Goal: Task Accomplishment & Management: Complete application form

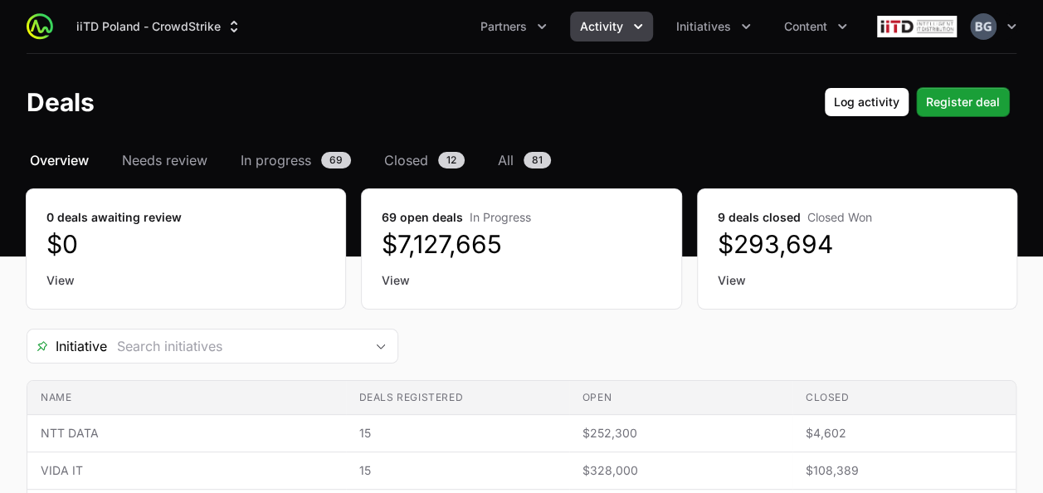
click at [113, 44] on div "iiTD [GEOGRAPHIC_DATA] - CrowdStrike Partners Activity Initiatives Content Open…" at bounding box center [522, 26] width 990 height 53
click at [131, 25] on button "iiTD Poland - CrowdStrike" at bounding box center [159, 27] width 186 height 30
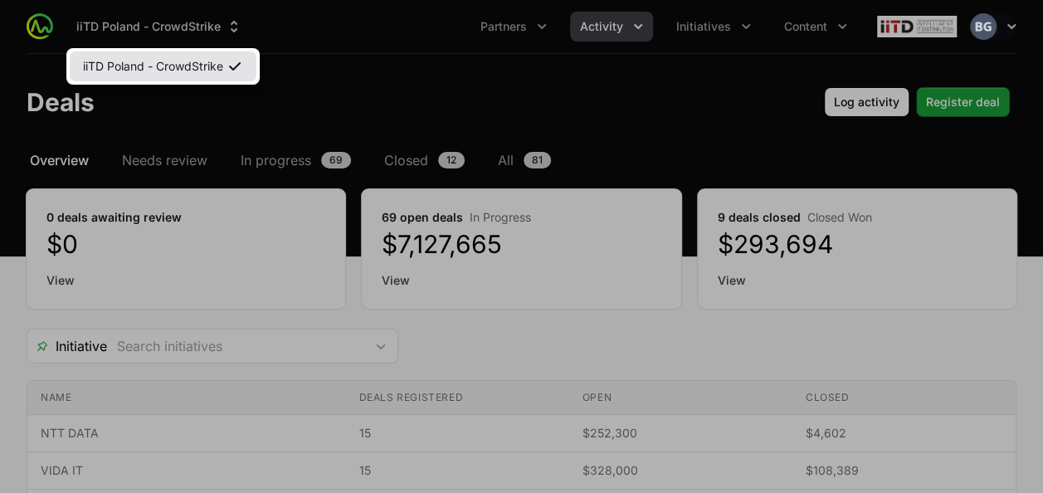
click at [149, 61] on link "iiTD Poland - CrowdStrike" at bounding box center [163, 66] width 187 height 30
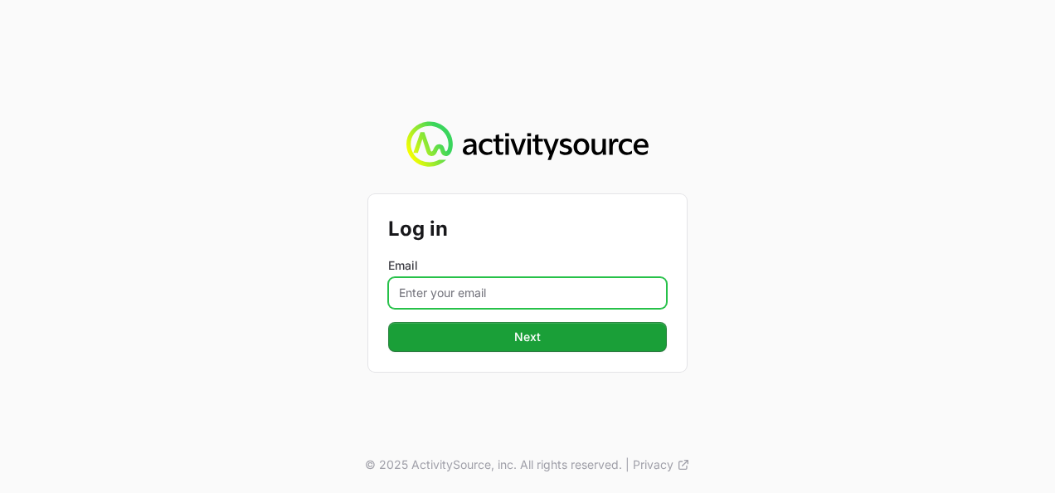
click at [443, 295] on input "Email" at bounding box center [527, 293] width 279 height 32
type input "[PERSON_NAME][EMAIL_ADDRESS][DOMAIN_NAME]"
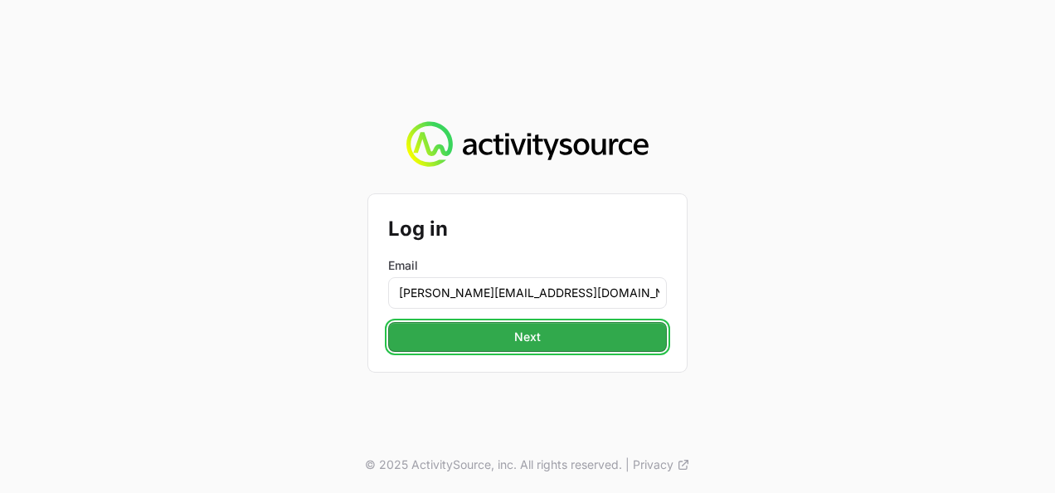
click at [501, 335] on button "Next" at bounding box center [527, 337] width 279 height 30
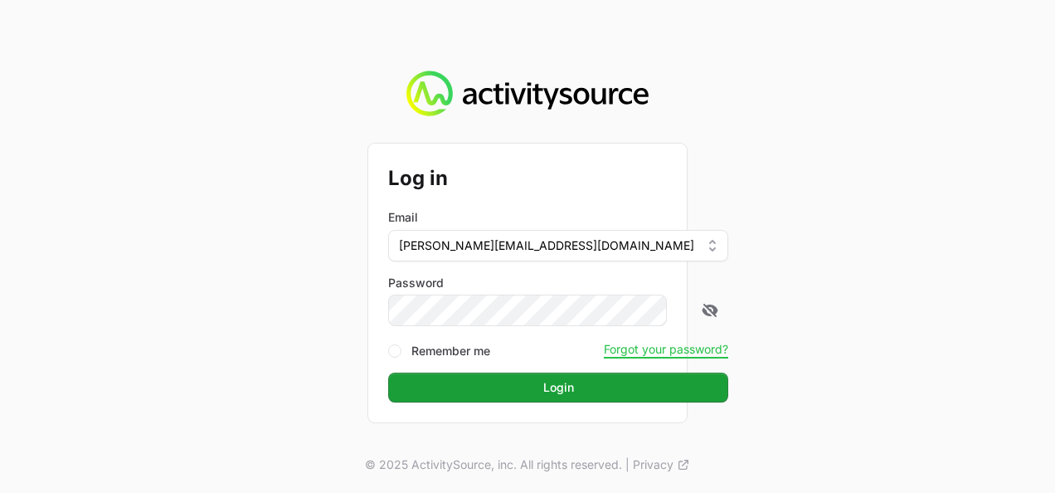
click at [388, 373] on button "Login" at bounding box center [558, 388] width 340 height 30
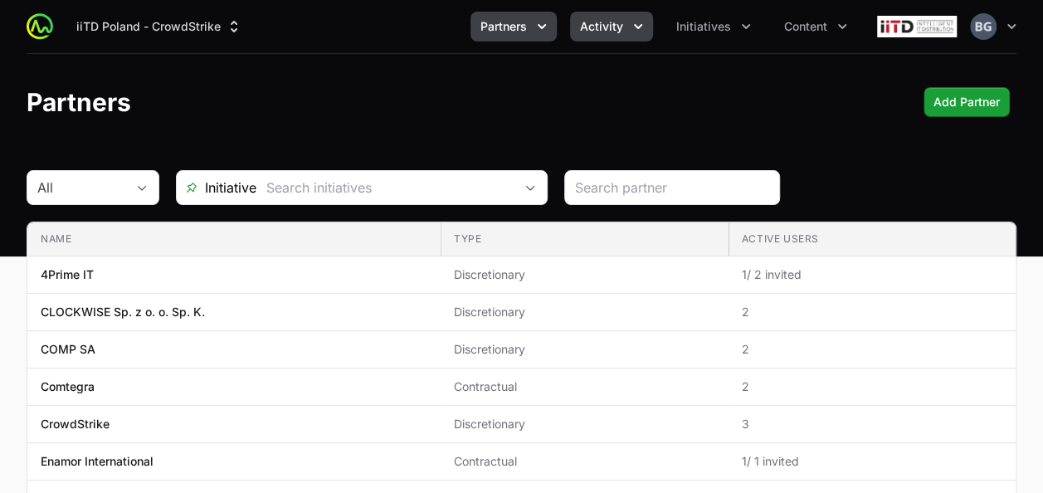
click at [589, 22] on span "Activity" at bounding box center [601, 26] width 43 height 17
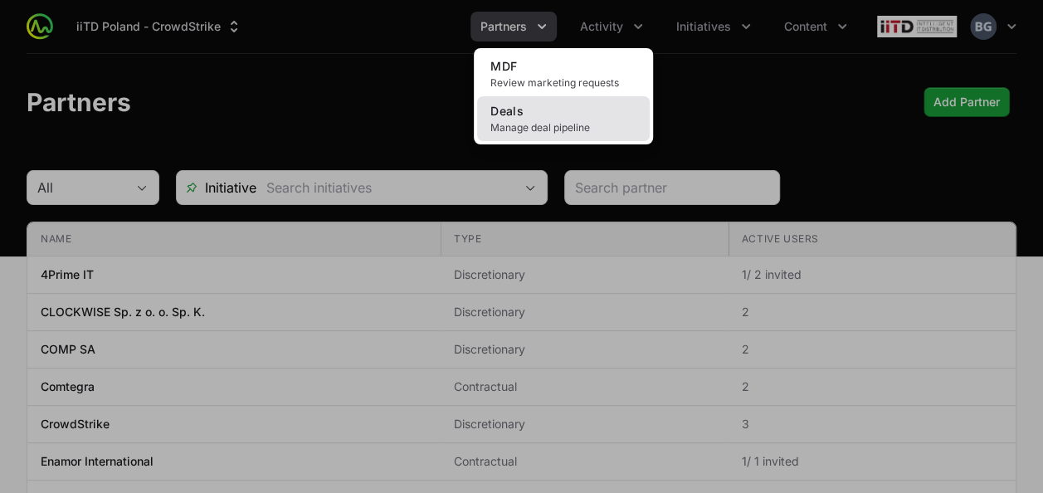
click at [563, 114] on link "Deals Manage deal pipeline" at bounding box center [563, 118] width 173 height 45
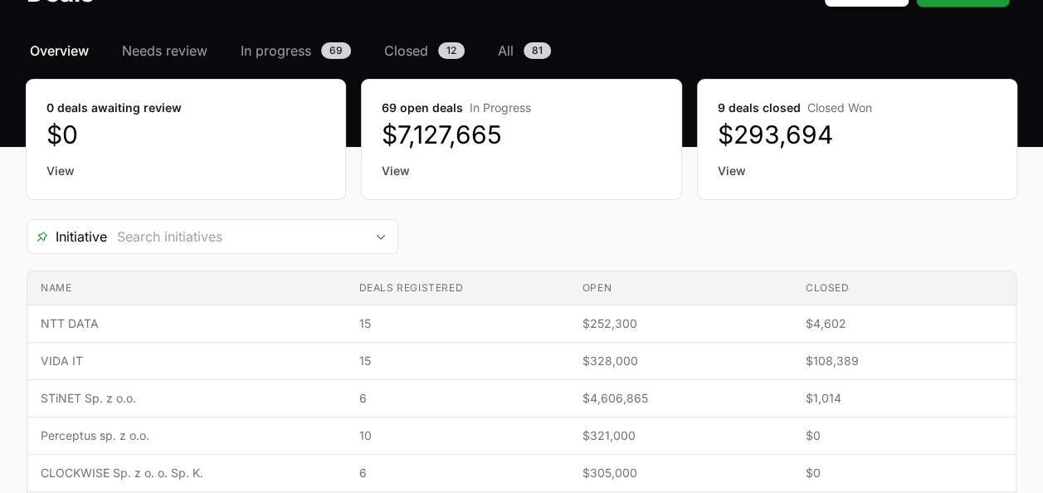
scroll to position [166, 0]
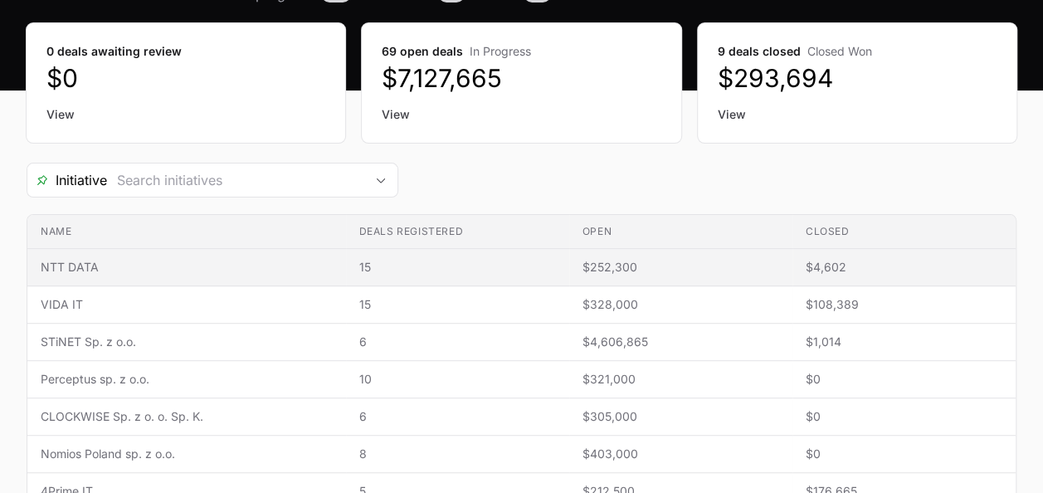
click at [212, 256] on td "Name NTT DATA" at bounding box center [186, 267] width 319 height 37
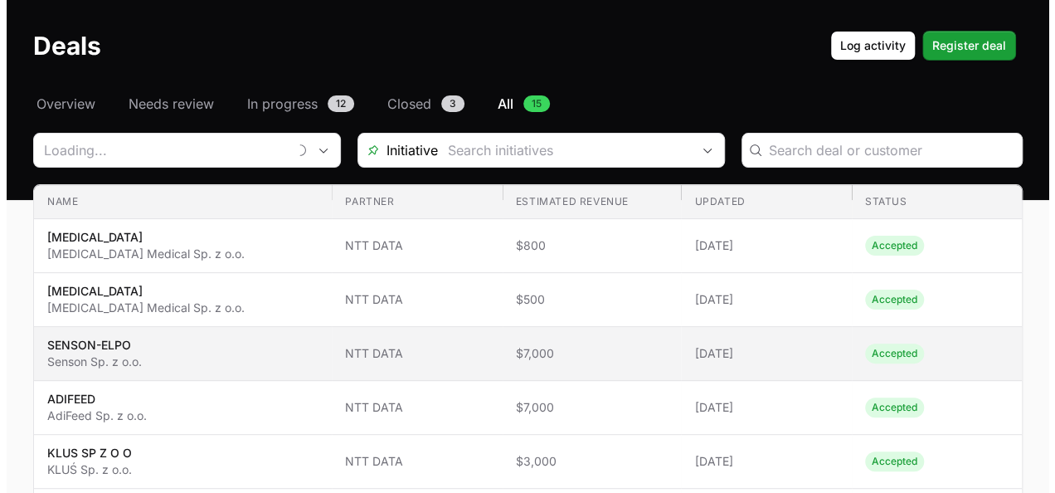
scroll to position [83, 0]
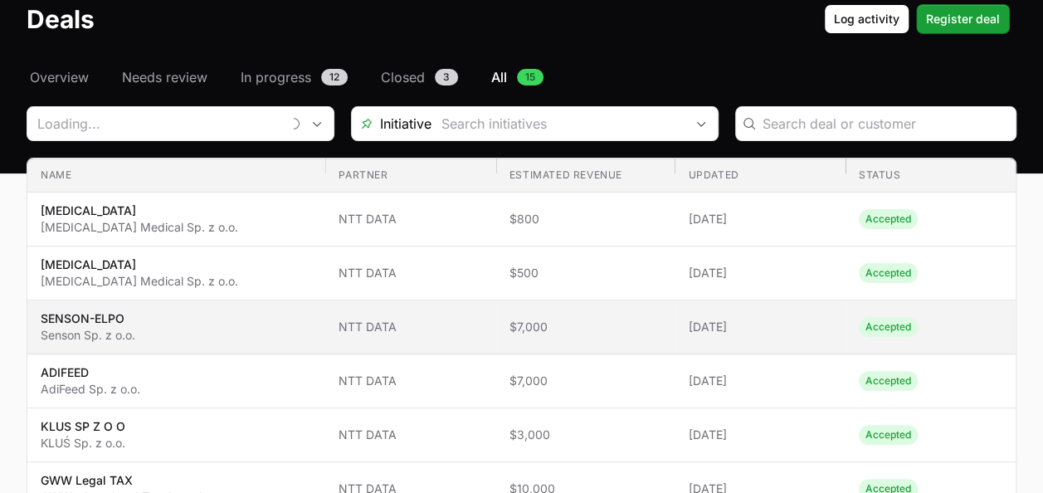
type input "NTT DATA"
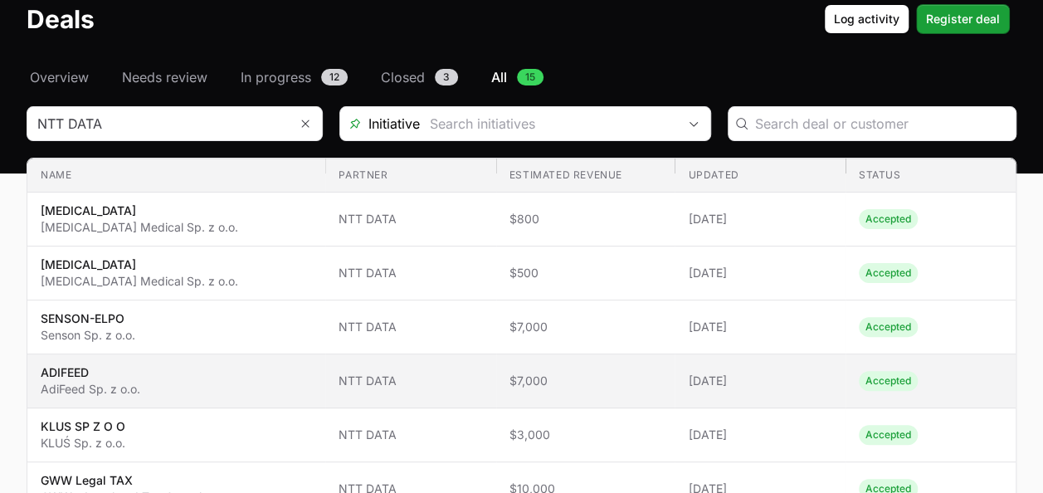
click at [721, 379] on span "20 Aug 2025" at bounding box center [760, 381] width 144 height 17
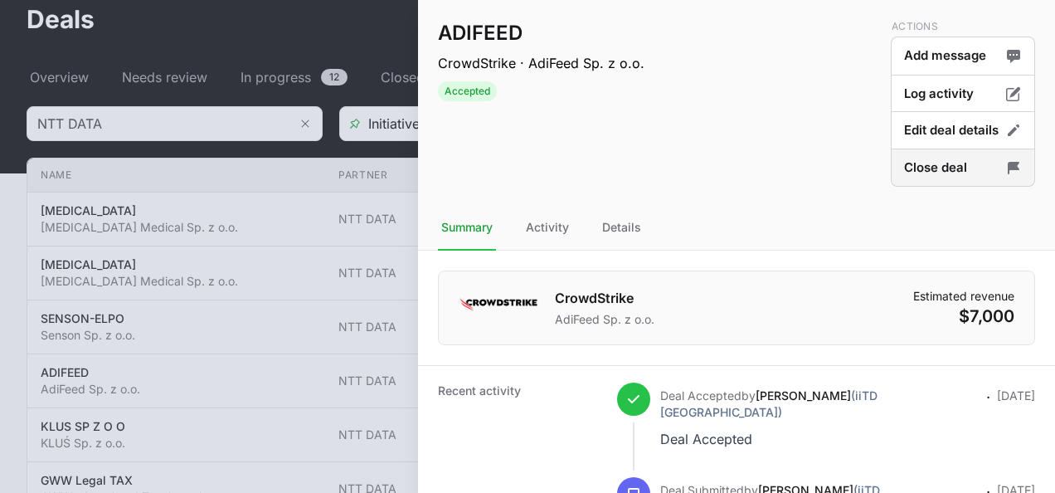
click at [931, 164] on button "Close deal" at bounding box center [963, 168] width 144 height 39
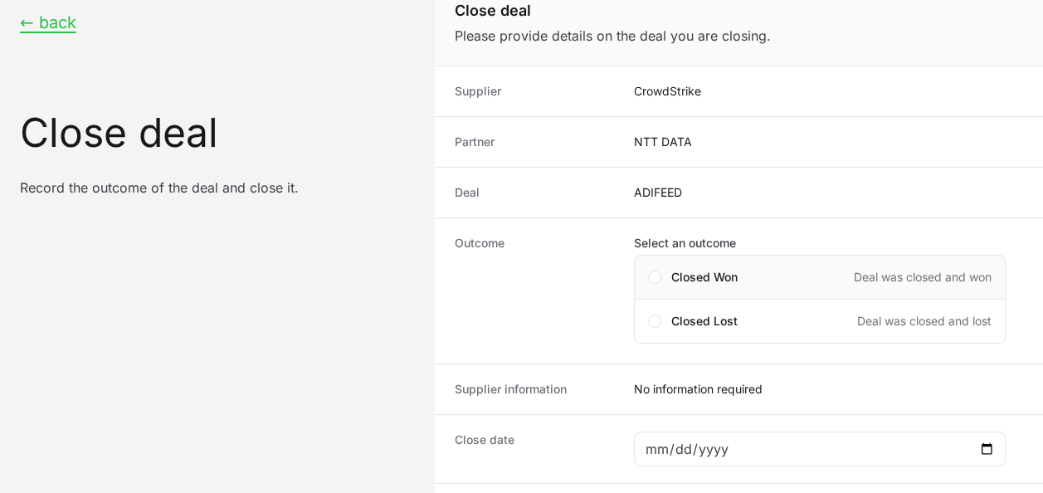
scroll to position [32, 0]
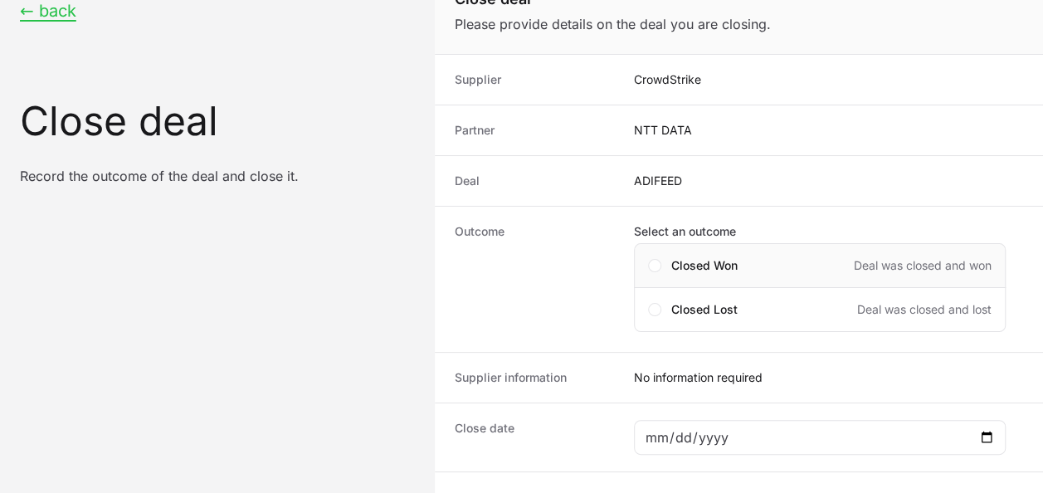
click at [719, 251] on div "Closed Won Deal was closed and won" at bounding box center [820, 265] width 372 height 45
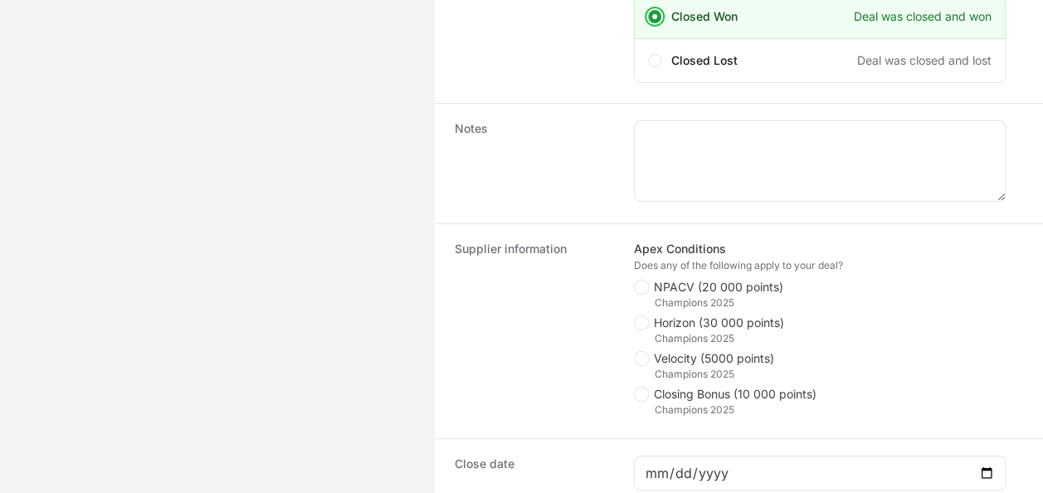
scroll to position [364, 0]
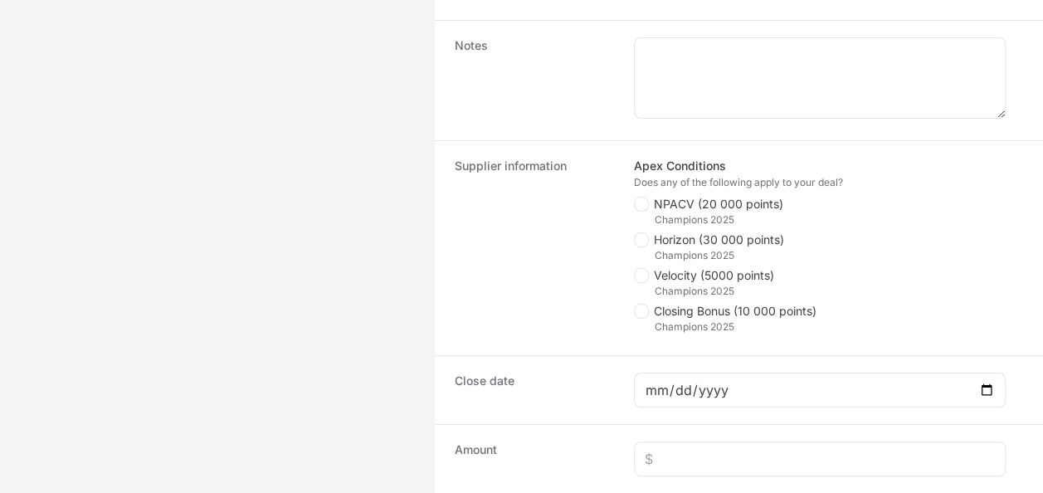
click at [700, 314] on span "Closing Bonus (10 000 points)" at bounding box center [735, 311] width 163 height 17
click at [636, 305] on input "Closing Bonus (10 000 points)" at bounding box center [635, 305] width 2 height 2
checkbox input "true"
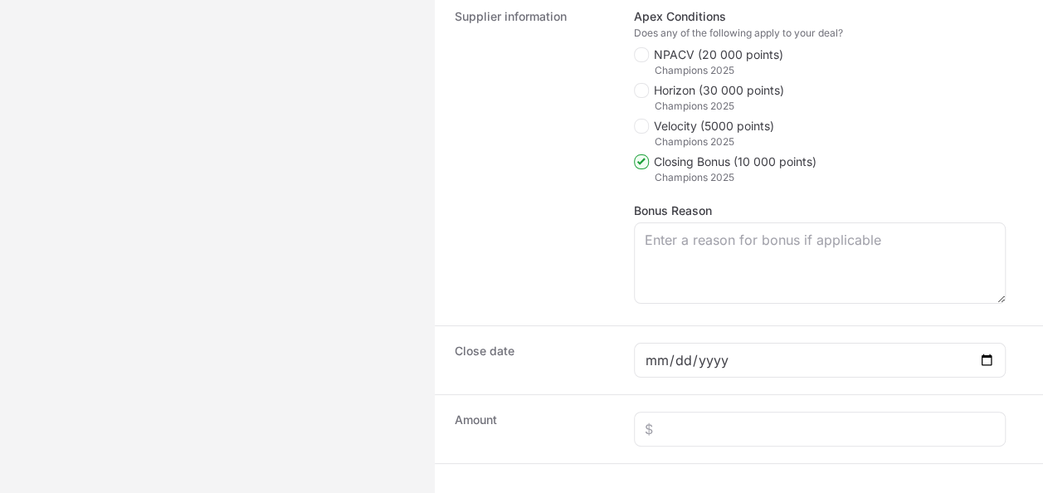
scroll to position [597, 0]
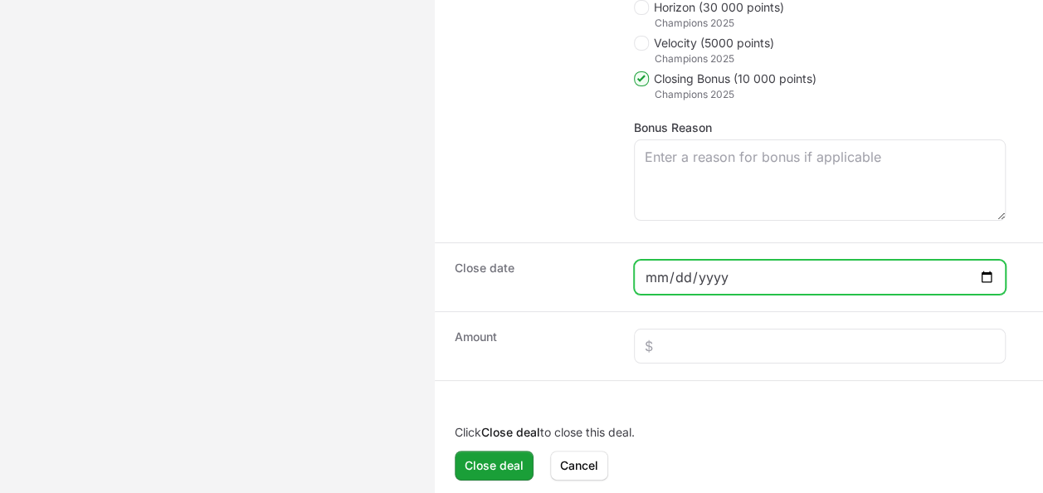
click at [972, 271] on input "Close deal form" at bounding box center [820, 277] width 350 height 20
click at [987, 270] on input "Close deal form" at bounding box center [820, 277] width 350 height 20
click at [981, 270] on input "Close deal form" at bounding box center [820, 277] width 350 height 20
type input "2025-09-09"
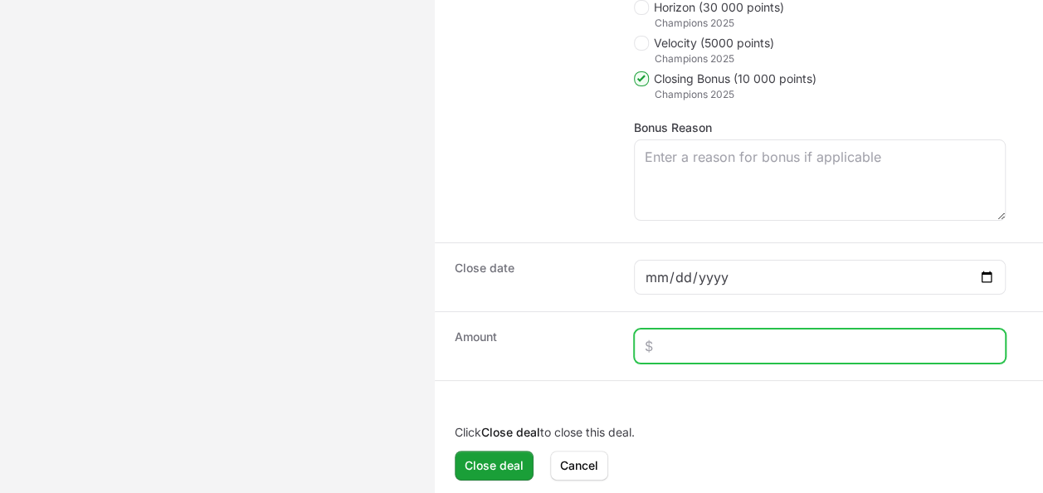
click at [666, 340] on input "Close deal form" at bounding box center [820, 346] width 350 height 20
type input "$681"
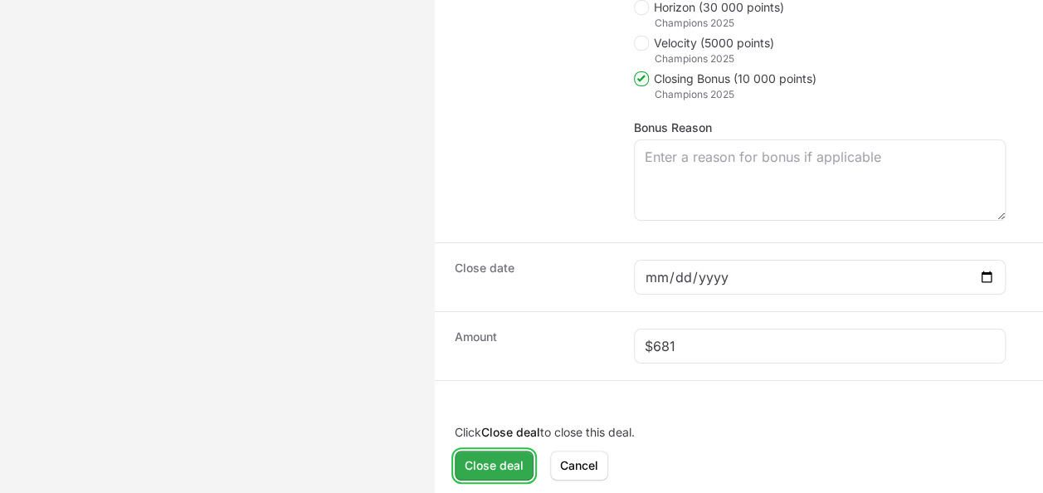
click at [509, 456] on span "Close deal" at bounding box center [494, 466] width 59 height 20
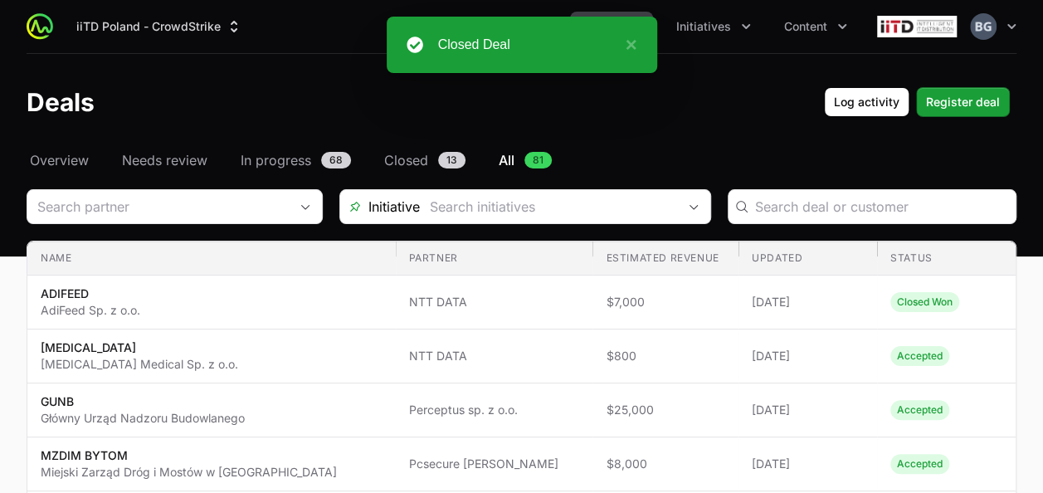
drag, startPoint x: 212, startPoint y: 43, endPoint x: 539, endPoint y: -61, distance: 344.0
click at [80, 166] on span "Overview" at bounding box center [59, 160] width 59 height 20
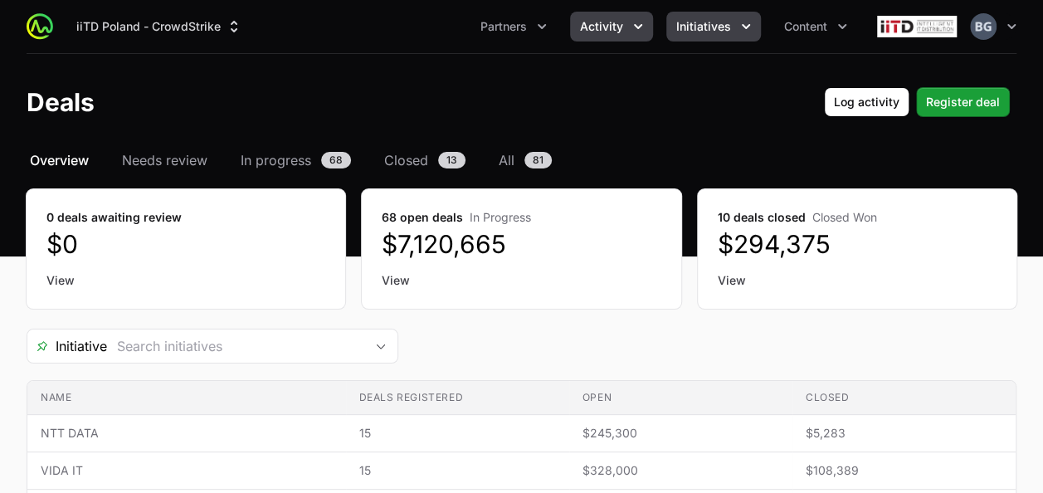
click at [717, 22] on span "Initiatives" at bounding box center [703, 26] width 55 height 17
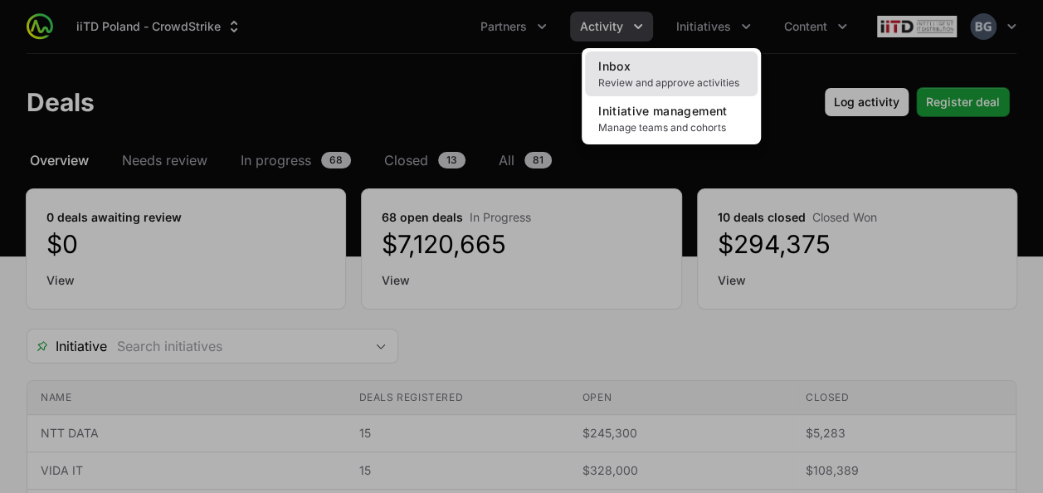
click at [660, 78] on span "Review and approve activities" at bounding box center [671, 82] width 146 height 13
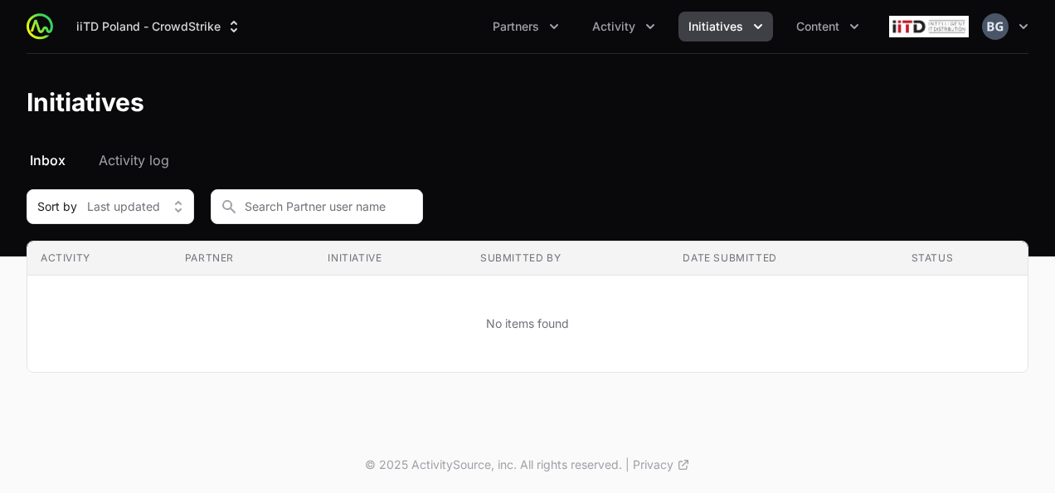
click at [689, 38] on button "Initiatives" at bounding box center [726, 27] width 95 height 30
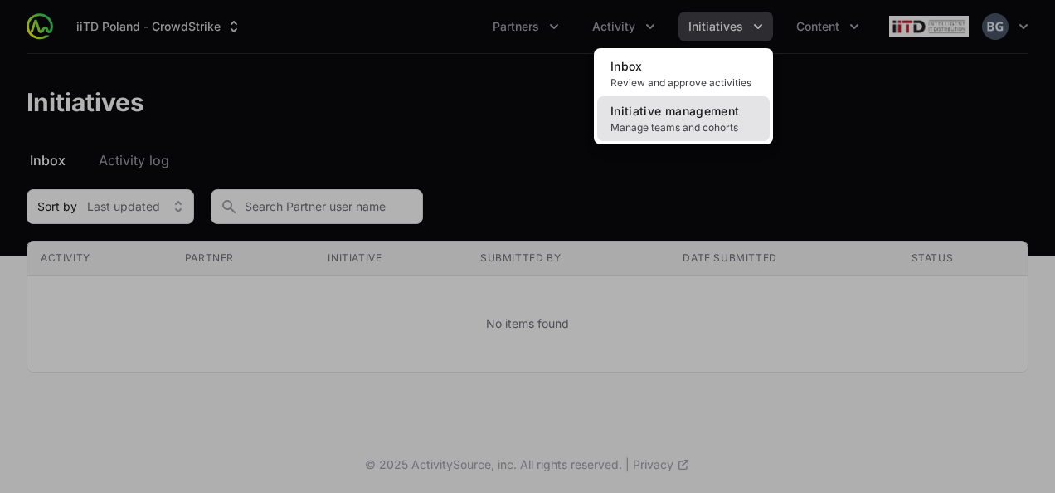
click at [676, 119] on link "Initiative management Manage teams and cohorts" at bounding box center [683, 118] width 173 height 45
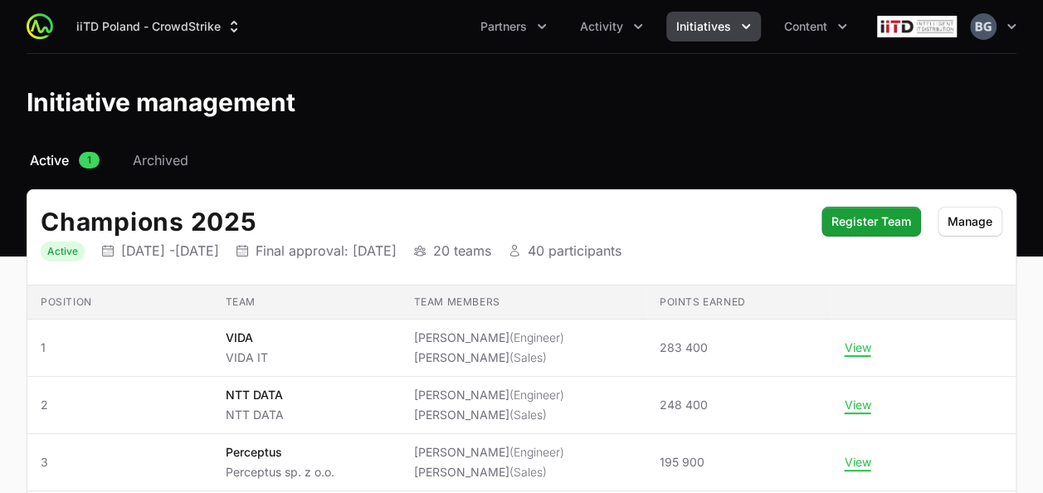
scroll to position [83, 0]
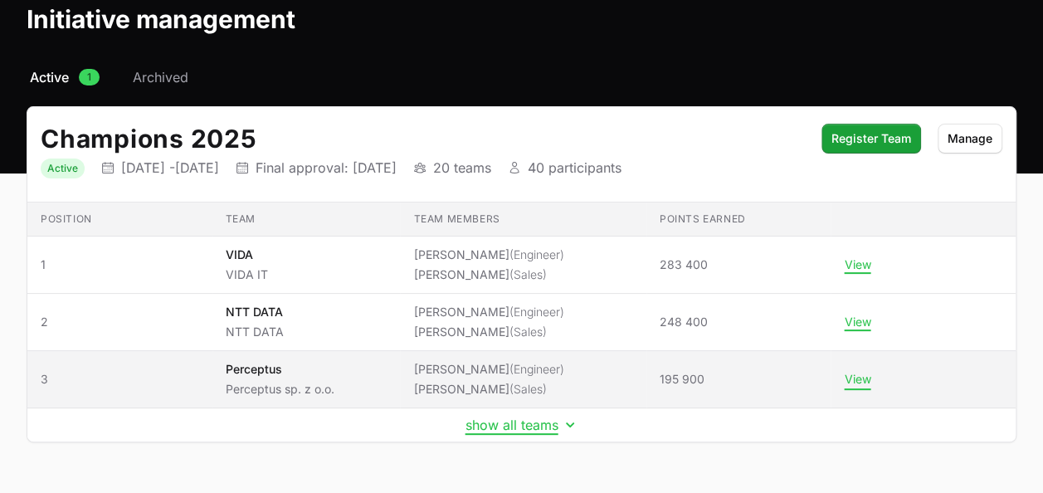
click at [850, 377] on button "View" at bounding box center [857, 379] width 27 height 15
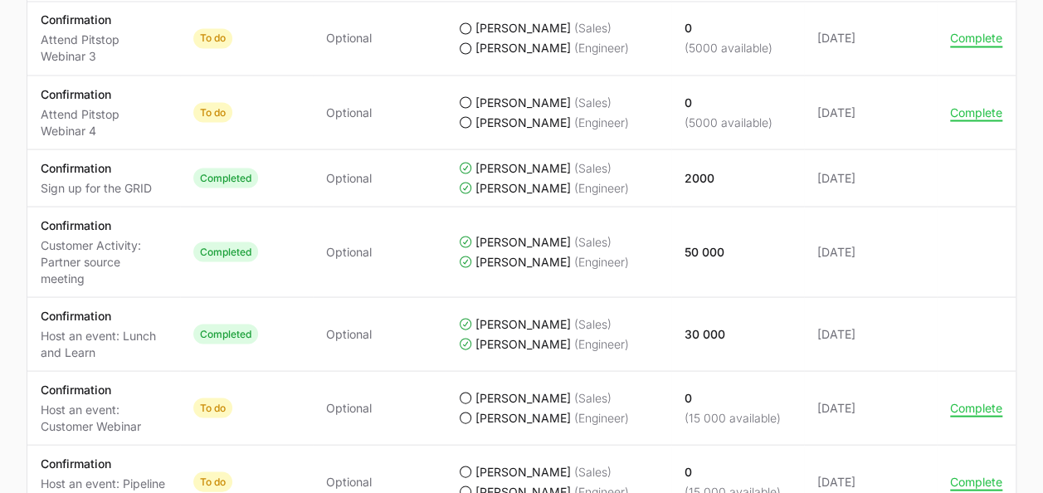
scroll to position [1576, 0]
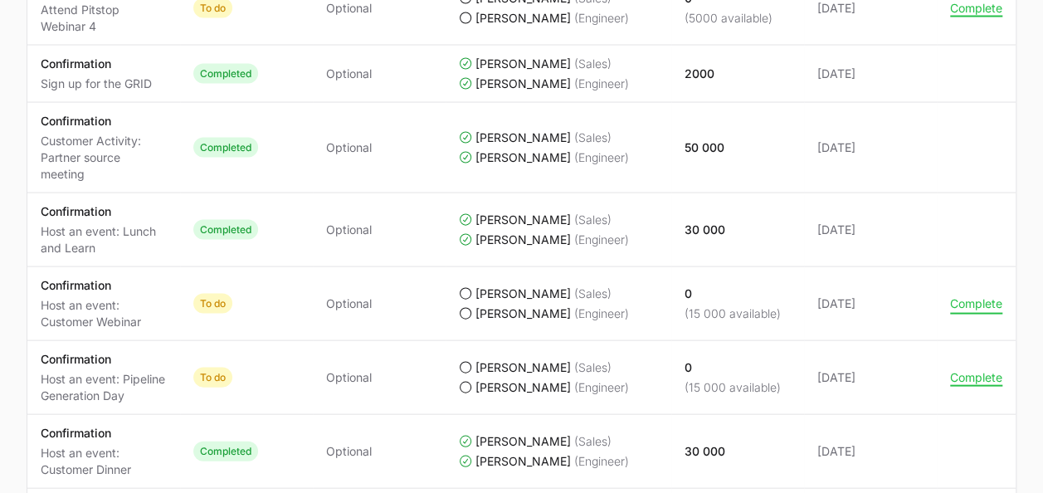
click at [976, 296] on button "Complete" at bounding box center [976, 303] width 52 height 15
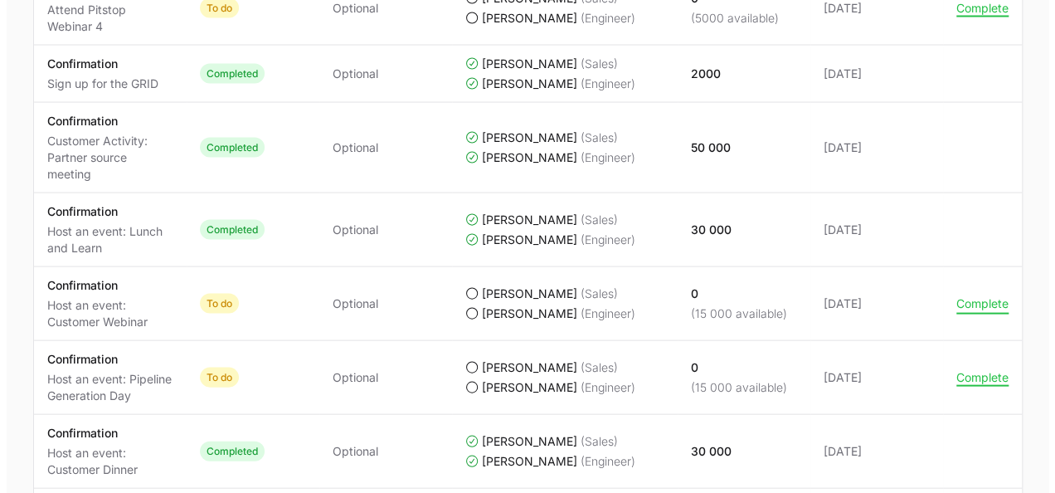
scroll to position [1493, 0]
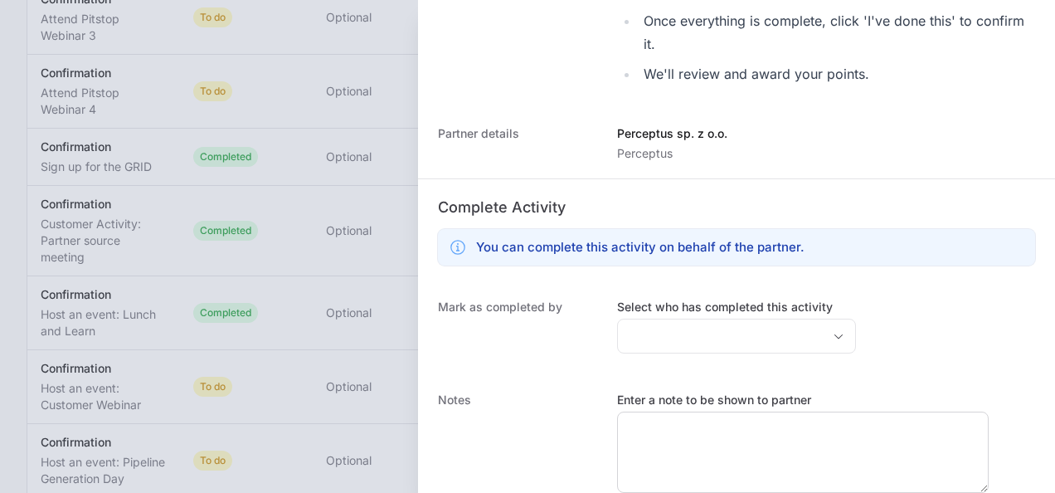
scroll to position [607, 0]
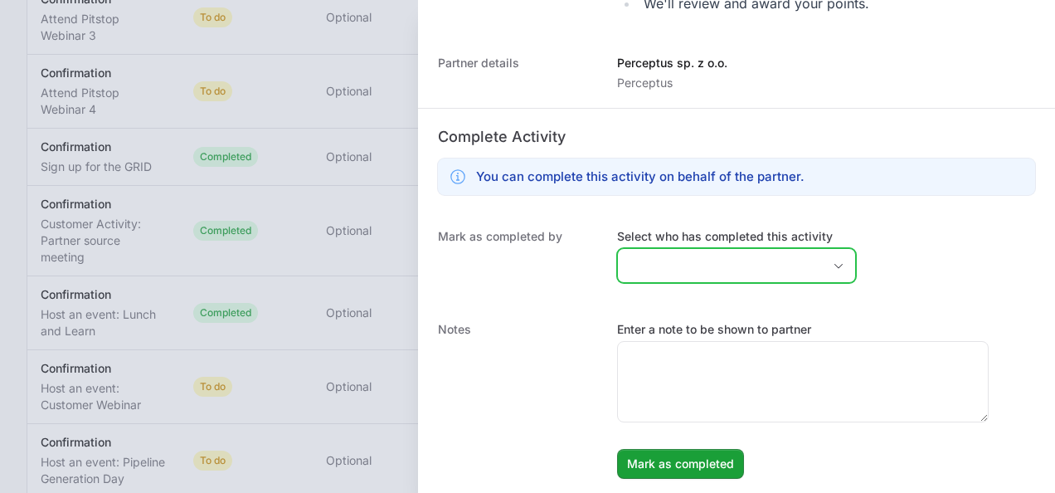
click at [684, 259] on input "Select who has completed this activity" at bounding box center [720, 265] width 204 height 33
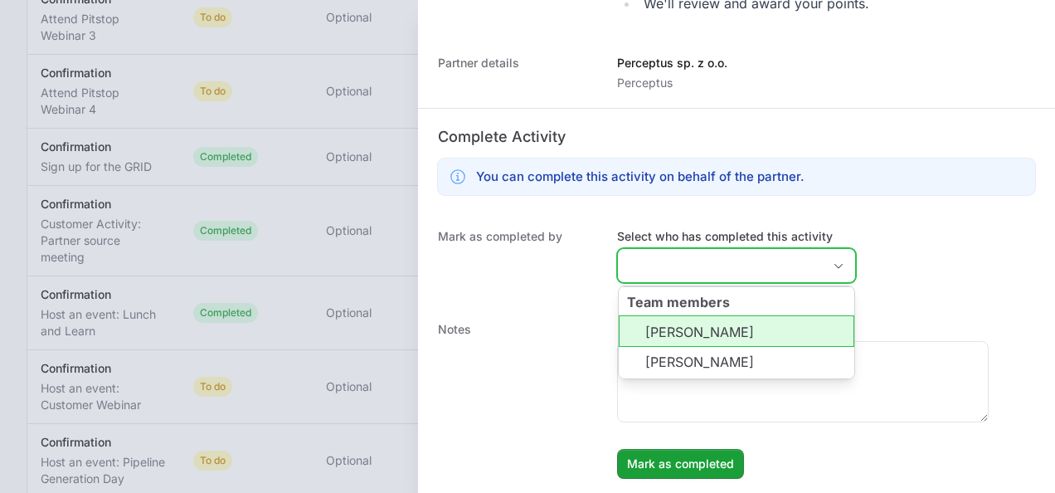
click at [719, 326] on li "Łukasz Zajdel" at bounding box center [737, 331] width 236 height 32
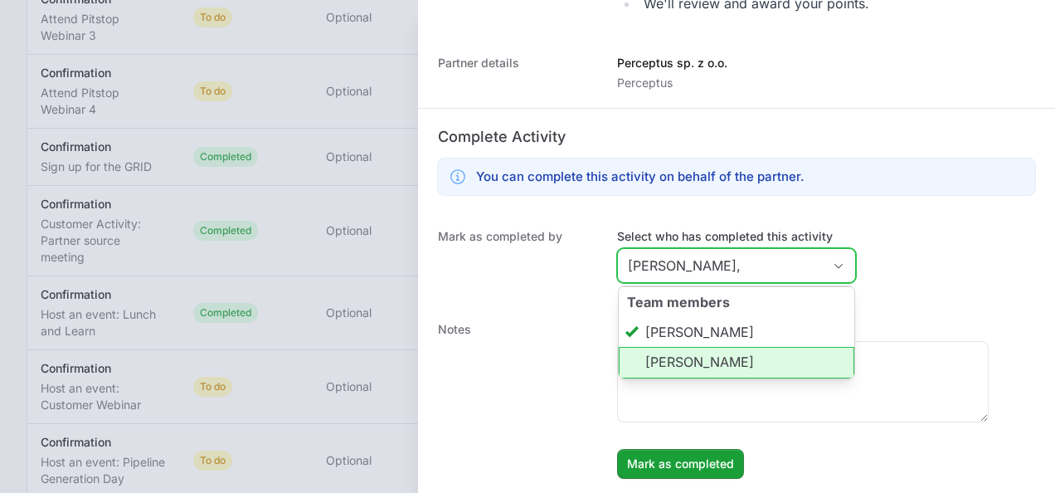
click at [719, 358] on li "Jakub Derda" at bounding box center [737, 363] width 236 height 32
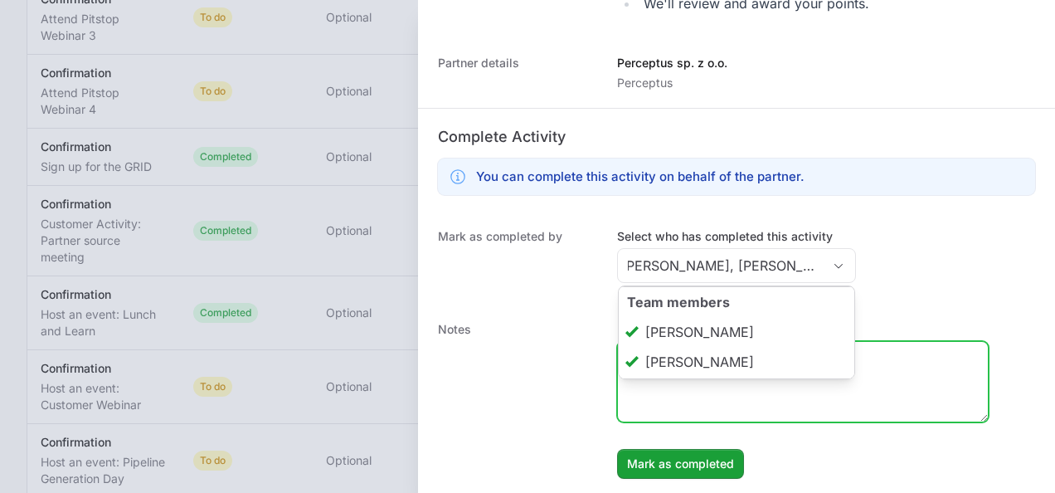
type input "Łukasz Zajdel, Jakub Derda"
click at [713, 403] on textarea "Enter a note to be shown to partner" at bounding box center [803, 382] width 370 height 80
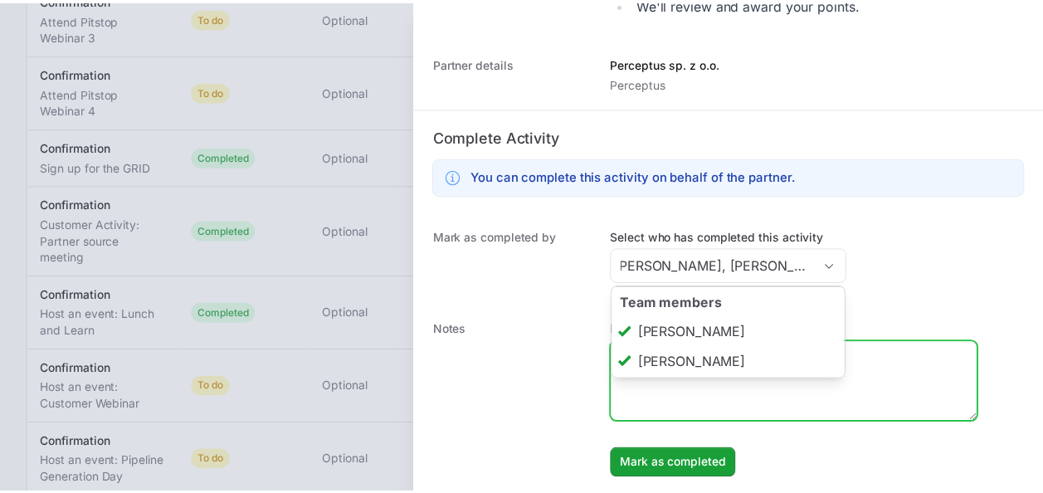
scroll to position [0, 0]
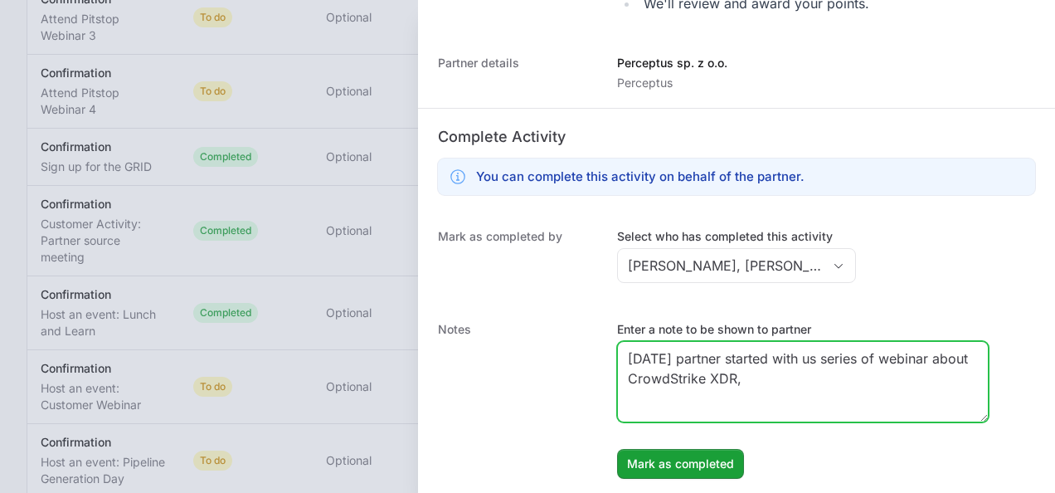
click at [878, 360] on textarea "Today partner started with us series of webinar about CrowdStrike XDR," at bounding box center [803, 382] width 370 height 80
click at [934, 355] on textarea "Today partner started with us series of 3 webinar about CrowdStrike XDR," at bounding box center [803, 382] width 370 height 80
click at [806, 377] on textarea "Today partner started with us series of 3 webinars about CrowdStrike XDR," at bounding box center [803, 382] width 370 height 80
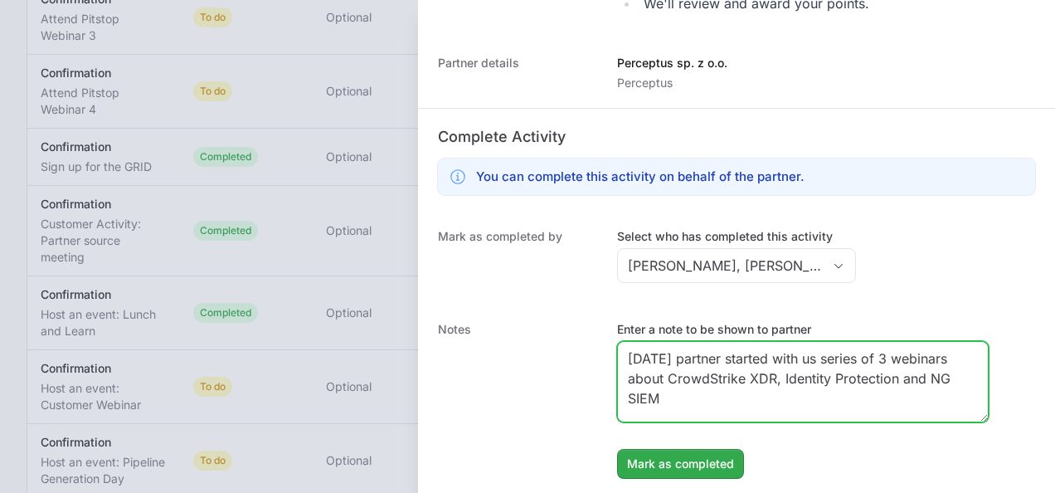
type textarea "Today partner started with us series of 3 webinars about CrowdStrike XDR, Ident…"
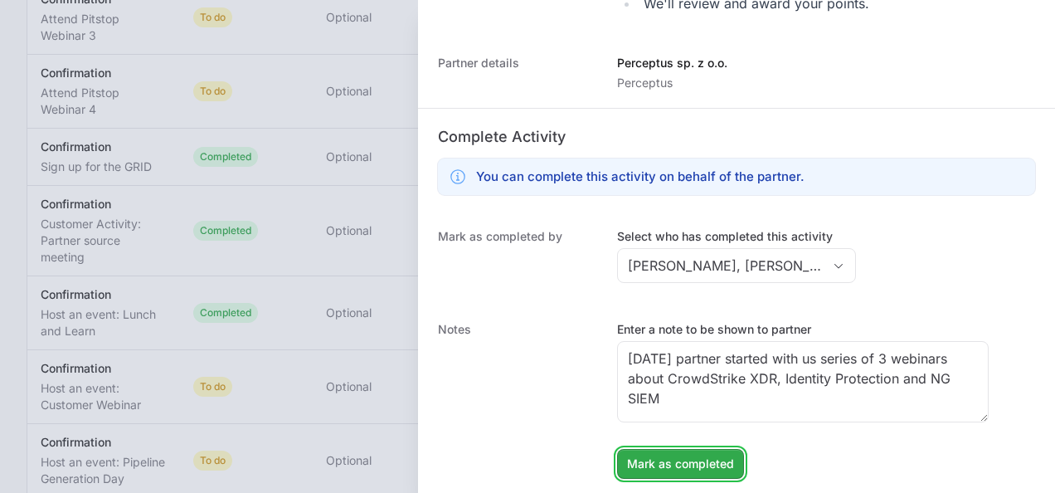
click at [727, 456] on span "Mark as completed" at bounding box center [680, 464] width 107 height 20
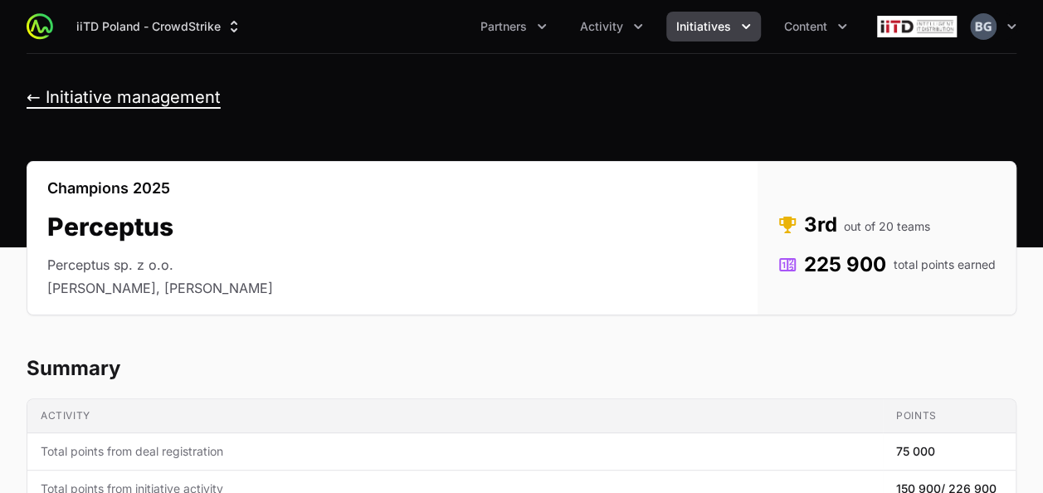
click at [146, 103] on button "← Initiative management" at bounding box center [124, 97] width 194 height 21
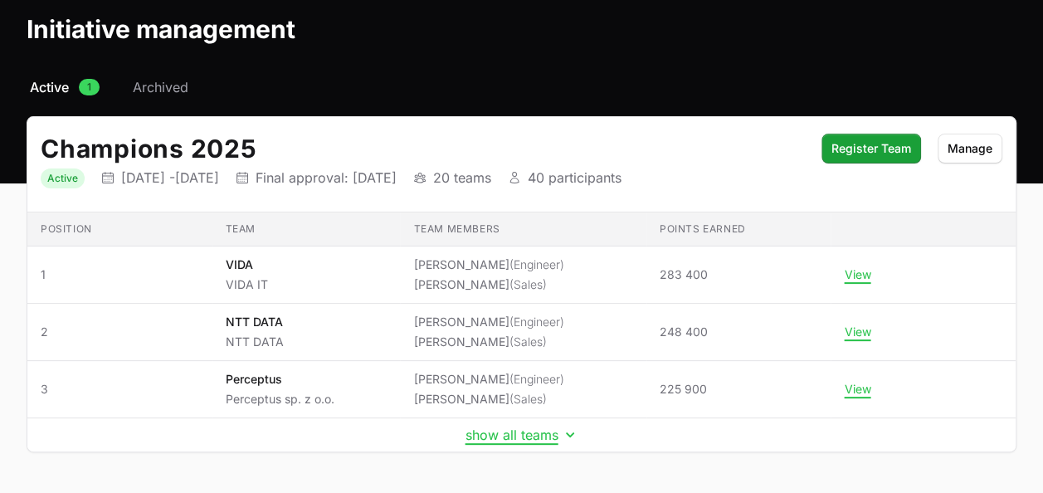
scroll to position [126, 0]
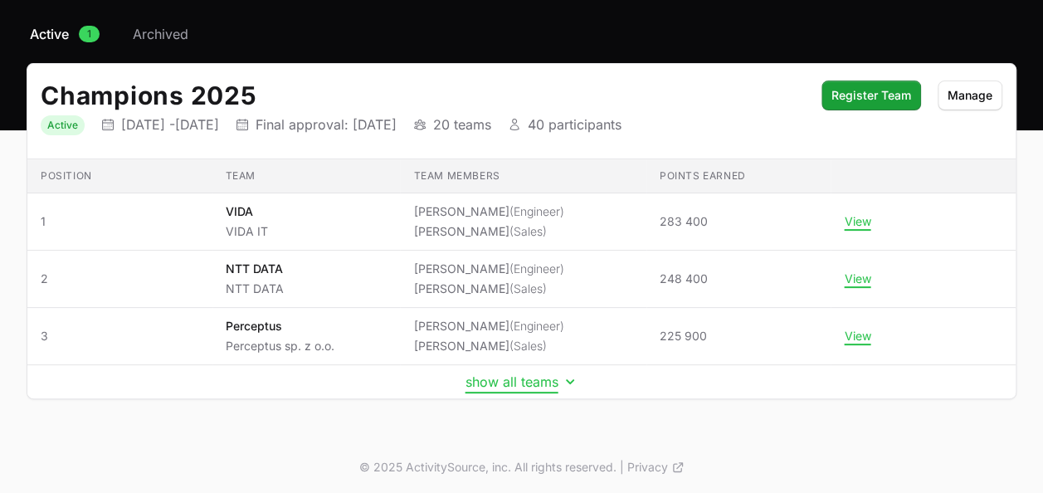
click at [559, 373] on button "show all teams" at bounding box center [521, 381] width 113 height 17
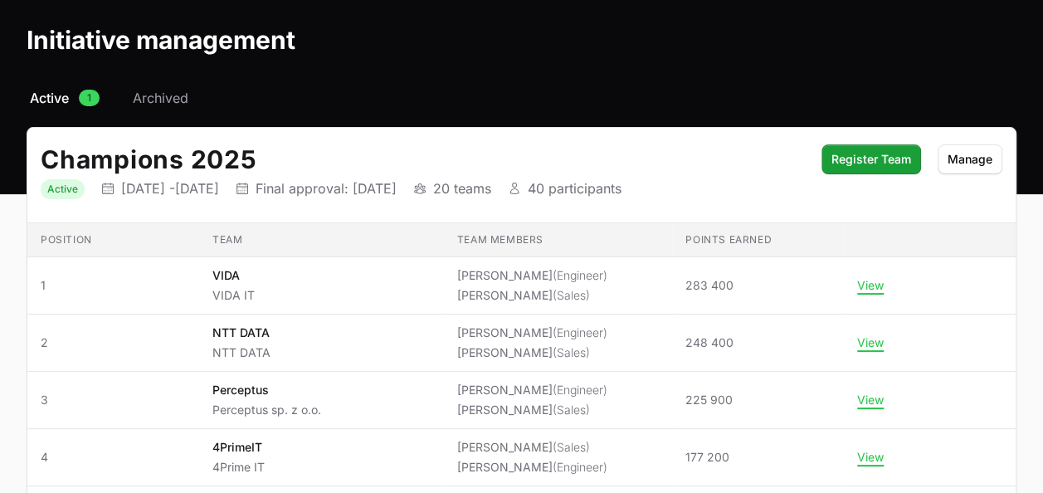
scroll to position [0, 0]
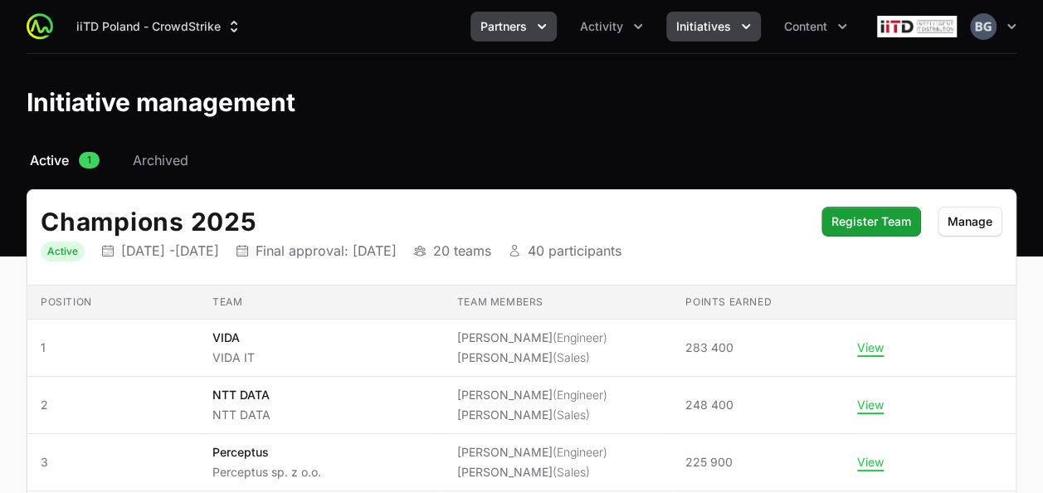
click at [539, 30] on icon "Partners menu" at bounding box center [542, 26] width 17 height 17
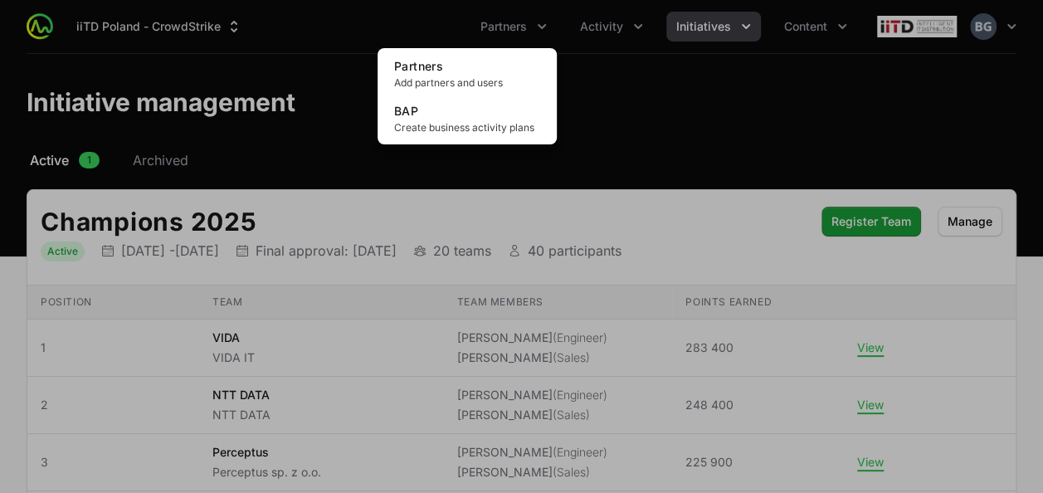
click at [642, 55] on div "Partners menu" at bounding box center [521, 246] width 1043 height 493
